Goal: Task Accomplishment & Management: Use online tool/utility

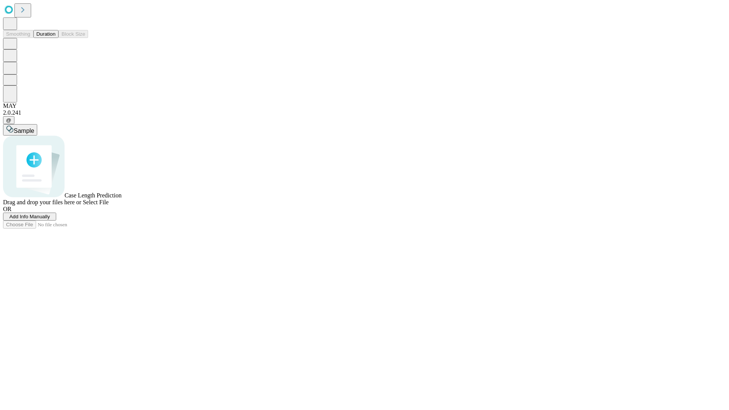
click at [55, 38] on button "Duration" at bounding box center [45, 34] width 25 height 8
click at [109, 205] on span "Select File" at bounding box center [96, 202] width 26 height 6
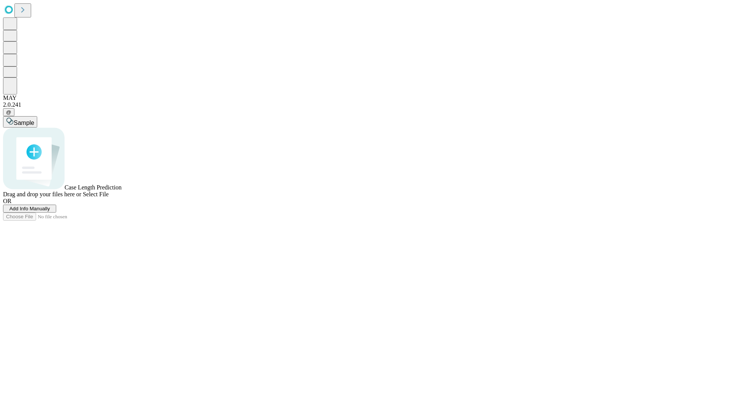
click at [109, 197] on span "Select File" at bounding box center [96, 194] width 26 height 6
